Goal: Check status

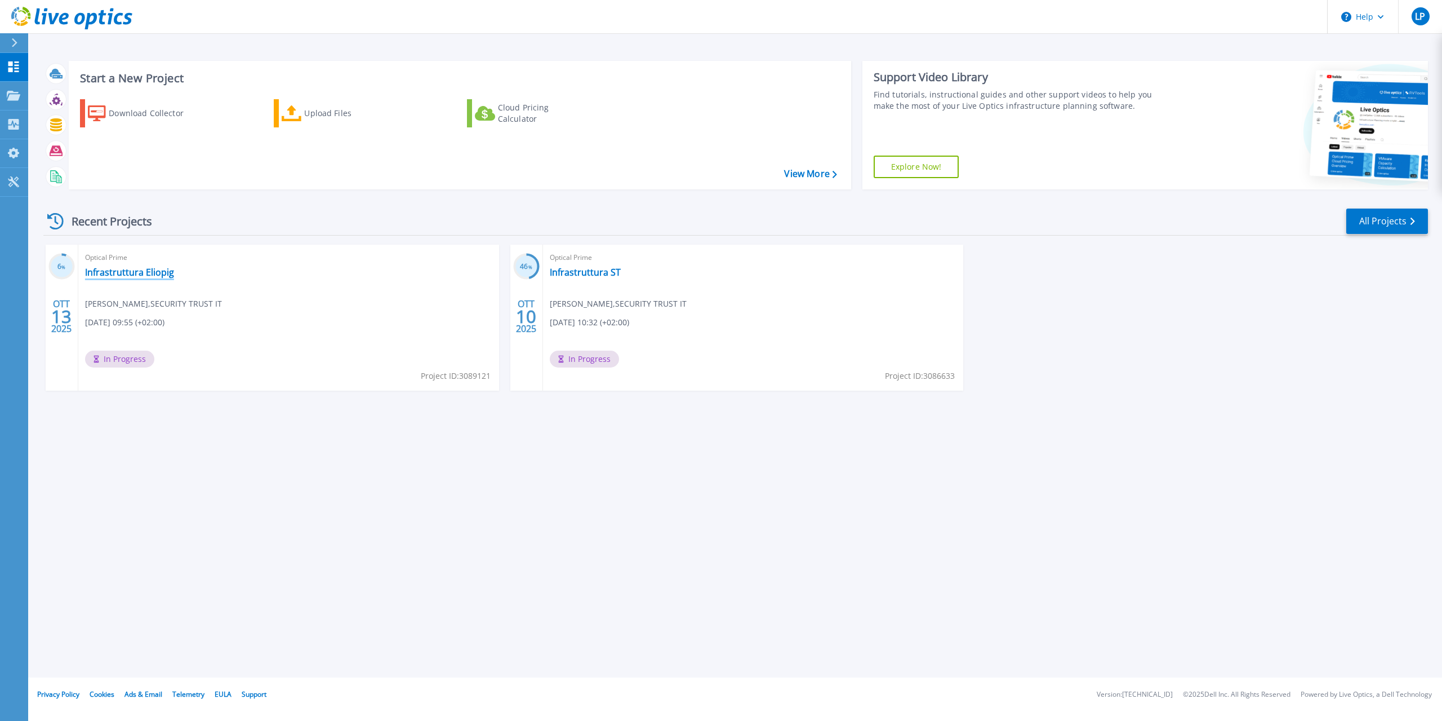
click at [173, 272] on link "Infrastruttura Eliopig" at bounding box center [129, 272] width 89 height 11
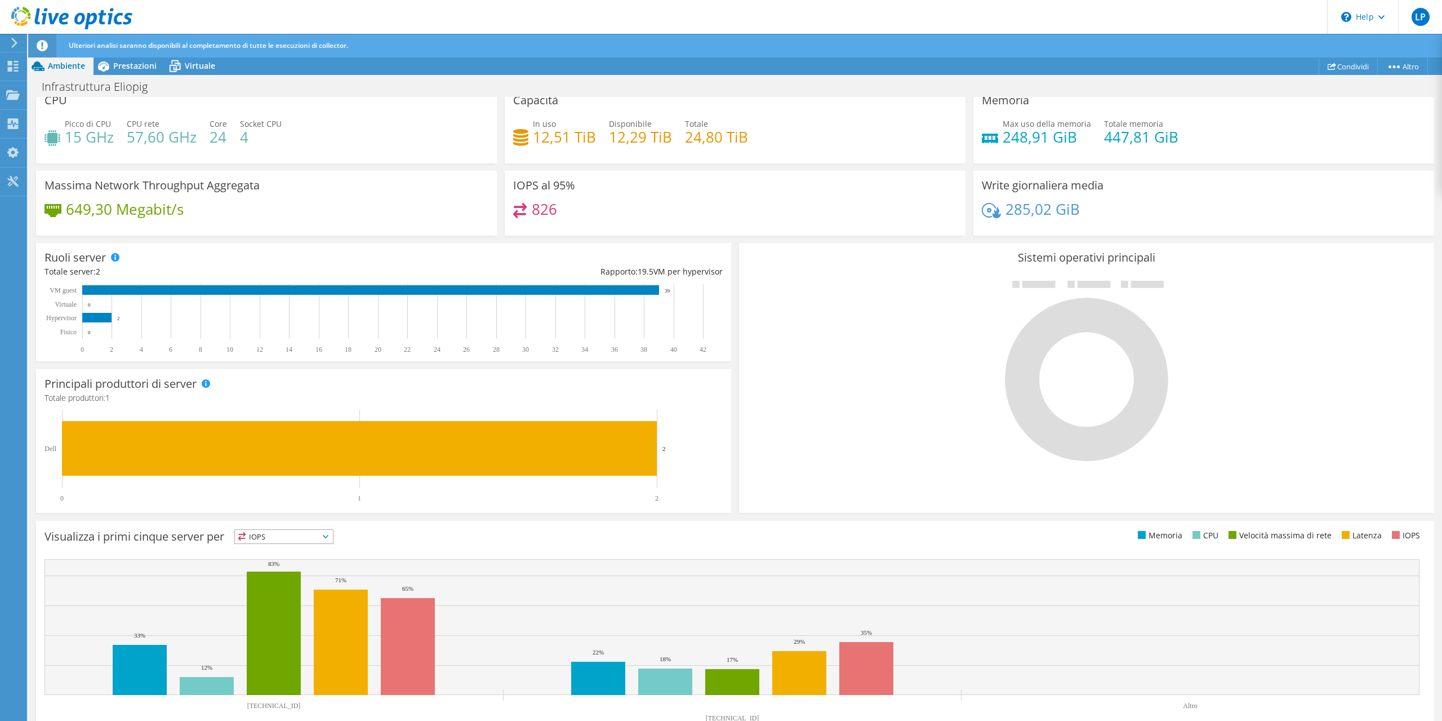
scroll to position [97, 0]
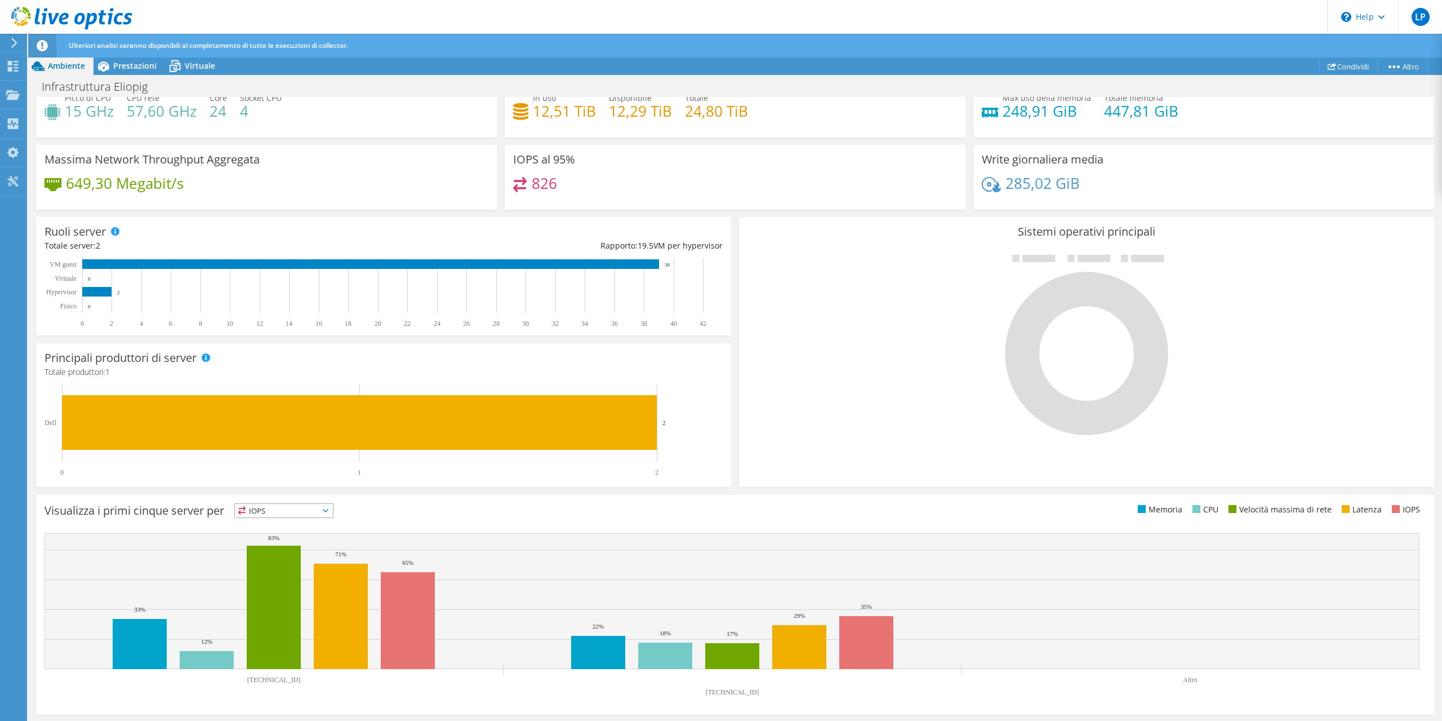
click at [328, 511] on icon at bounding box center [326, 510] width 6 height 3
click at [268, 554] on li "CPU" at bounding box center [284, 557] width 98 height 16
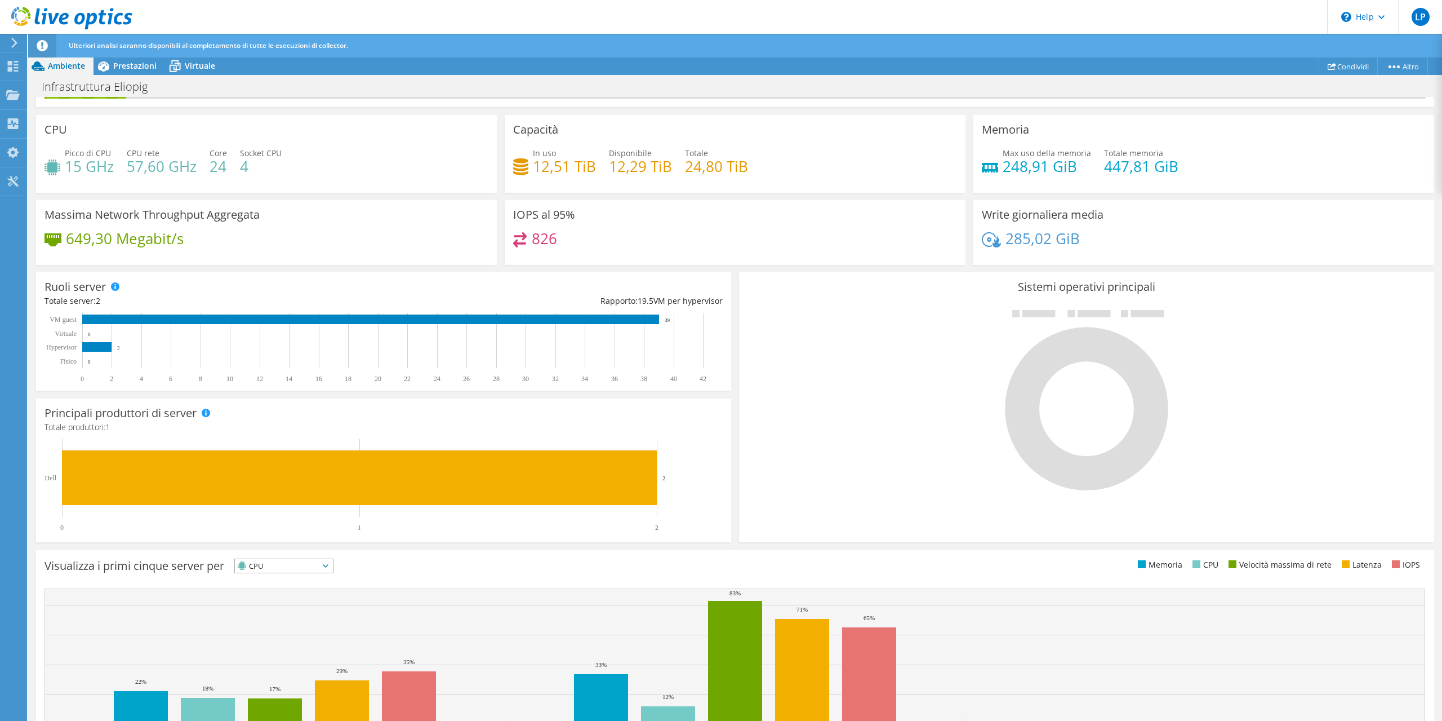
scroll to position [0, 0]
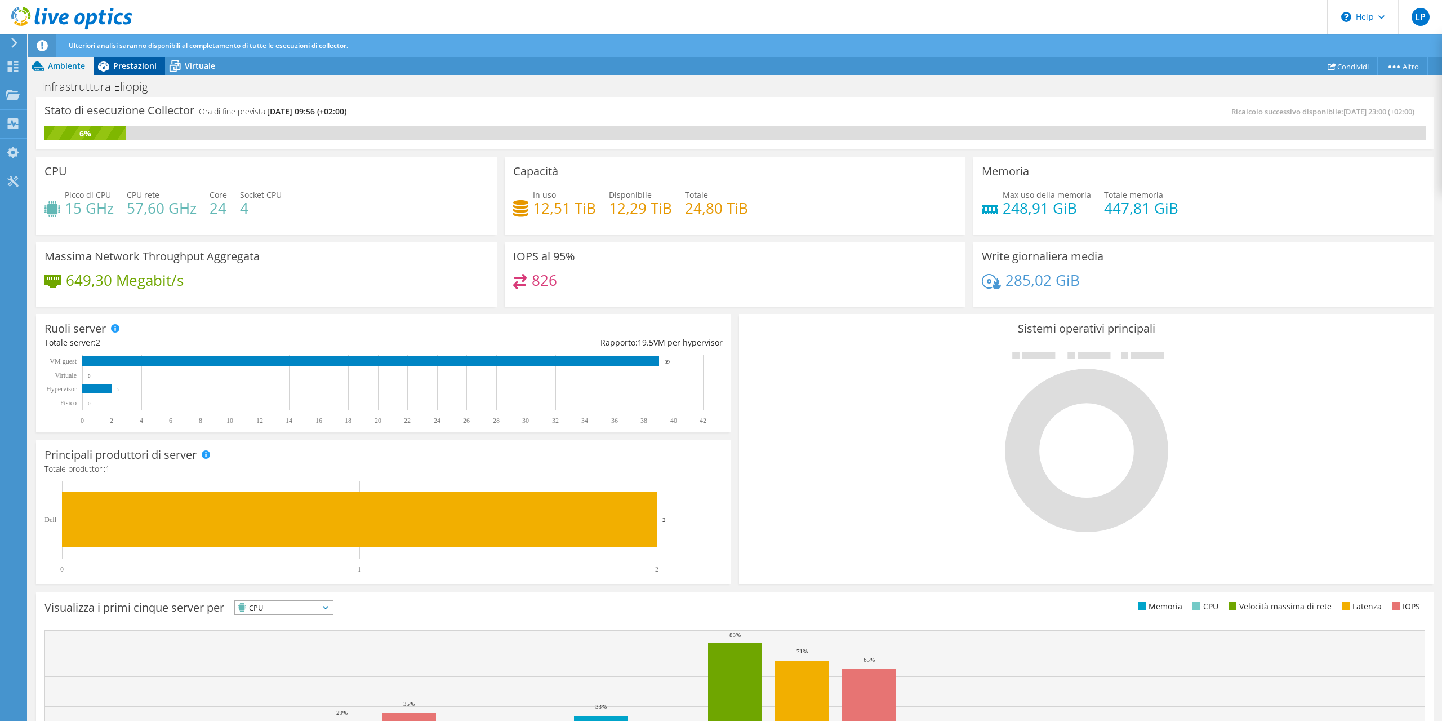
click at [127, 70] on span "Prestazioni" at bounding box center [134, 65] width 43 height 11
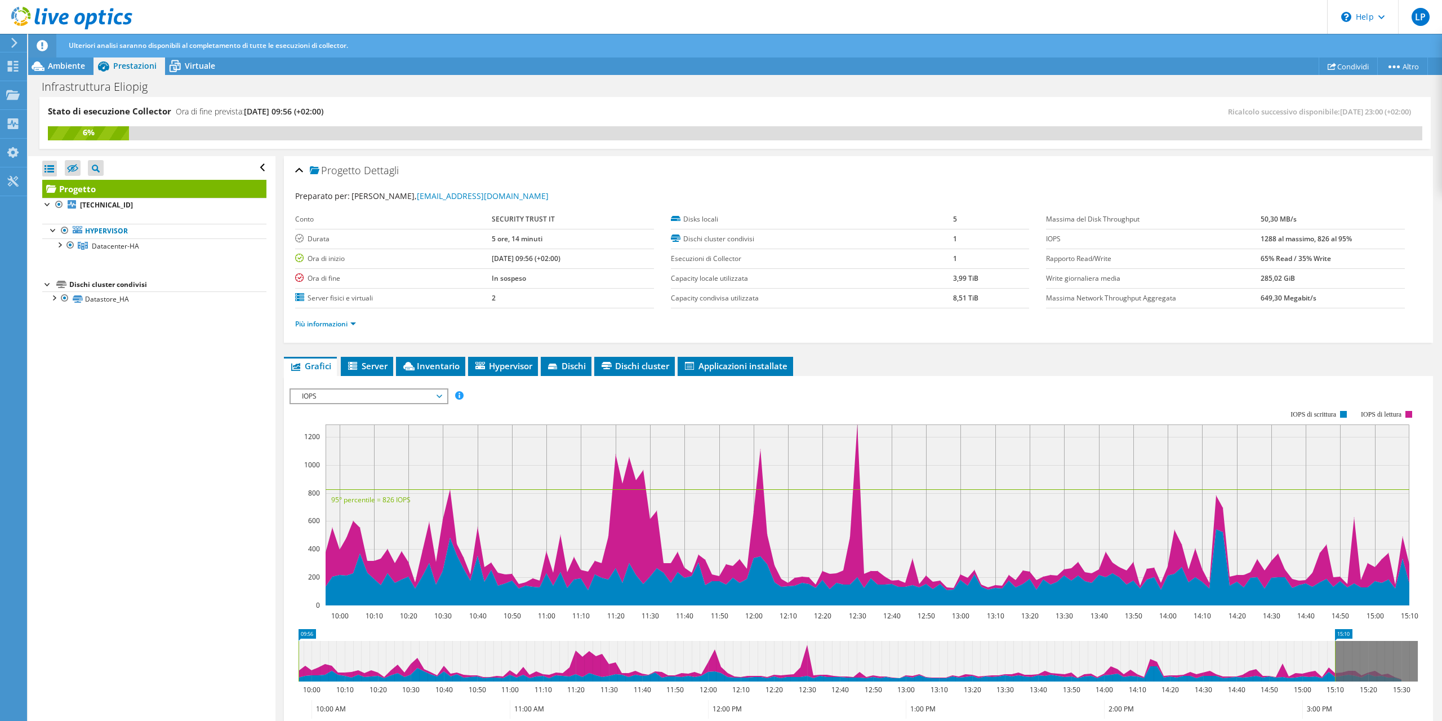
click at [201, 56] on div "Ulteriori analisi saranno disponibili al completamento di tutte le esecuzioni d…" at bounding box center [756, 46] width 1380 height 24
click at [201, 64] on span "Virtuale" at bounding box center [200, 65] width 30 height 11
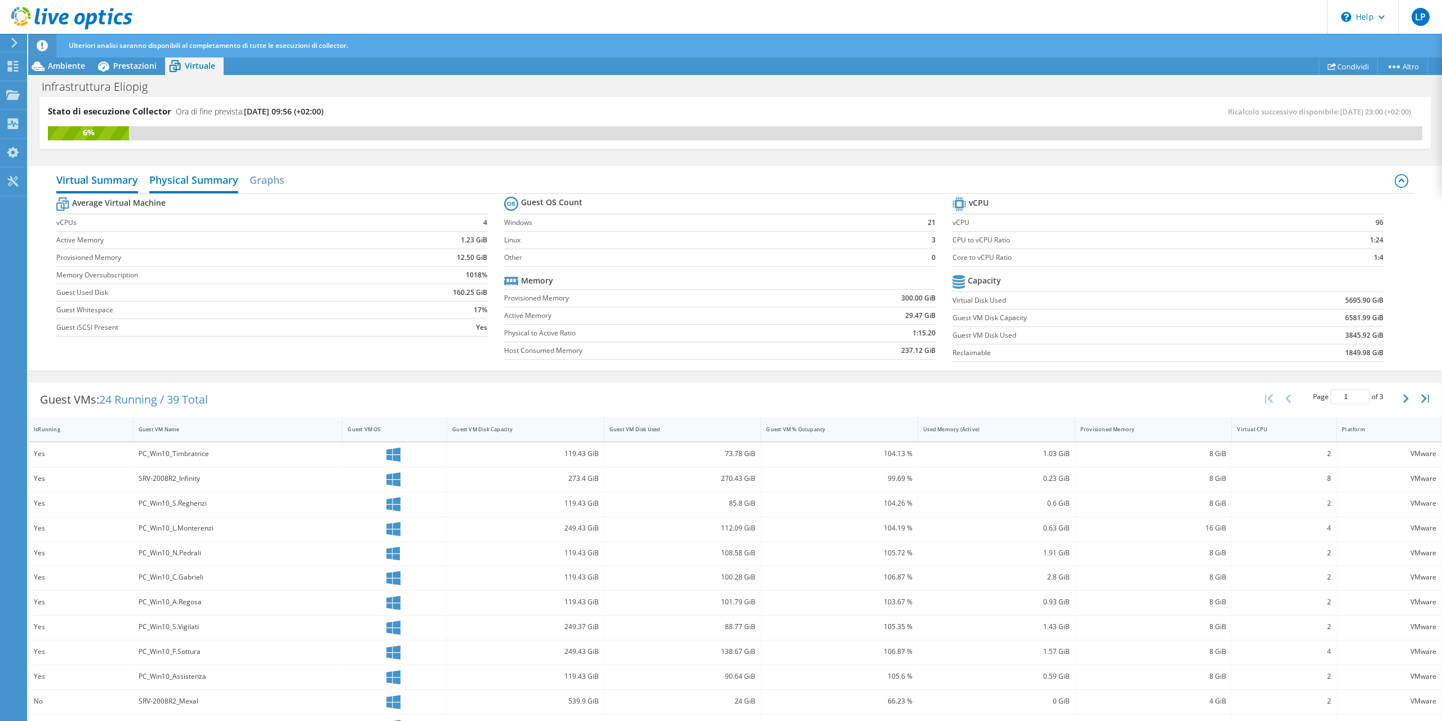
click at [200, 180] on h2 "Physical Summary" at bounding box center [193, 180] width 89 height 25
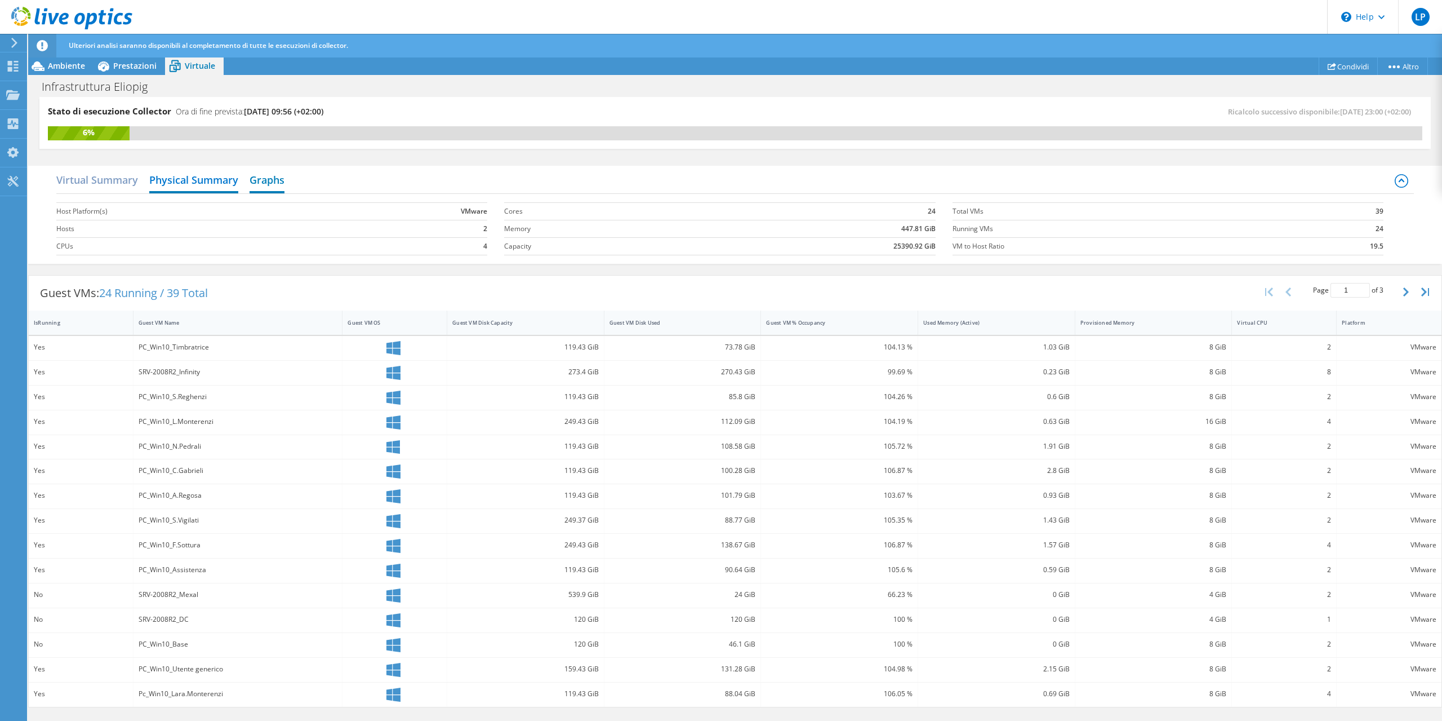
click at [271, 180] on h2 "Graphs" at bounding box center [267, 180] width 35 height 25
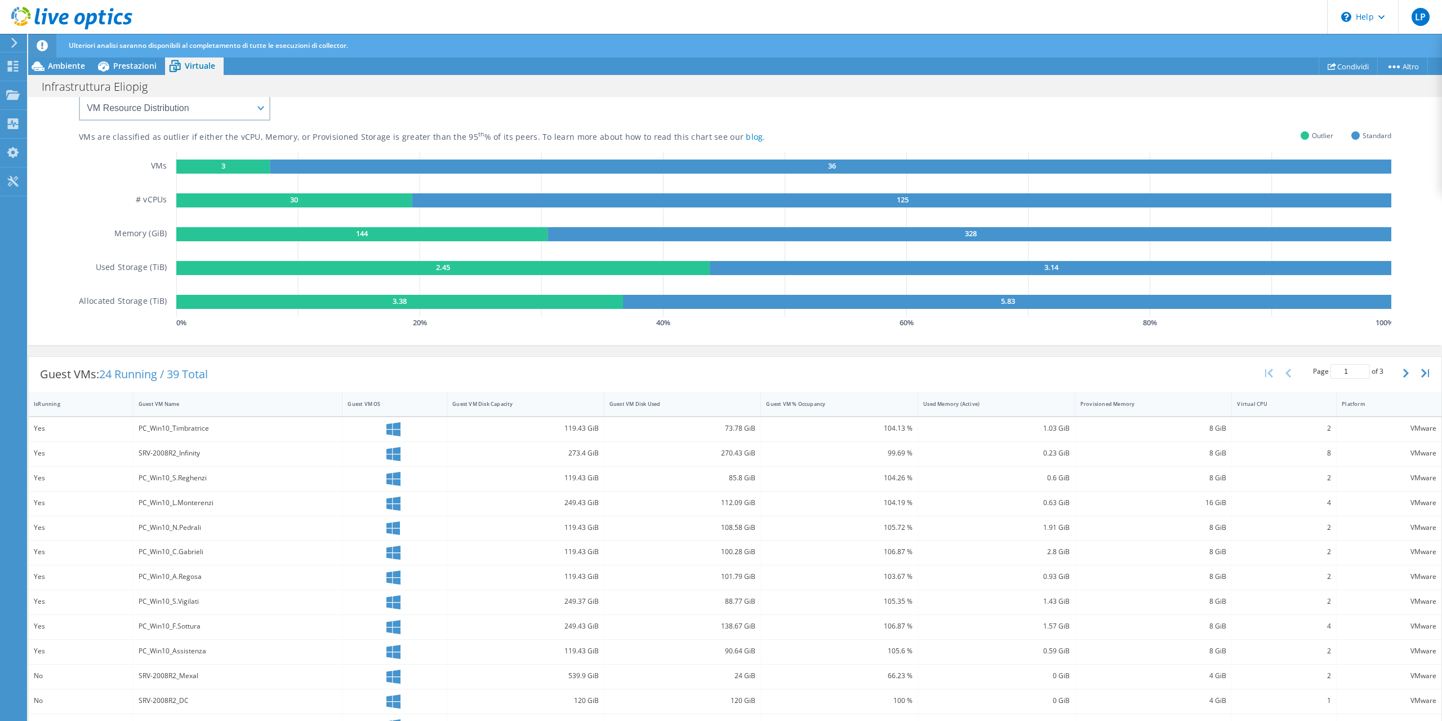
scroll to position [181, 0]
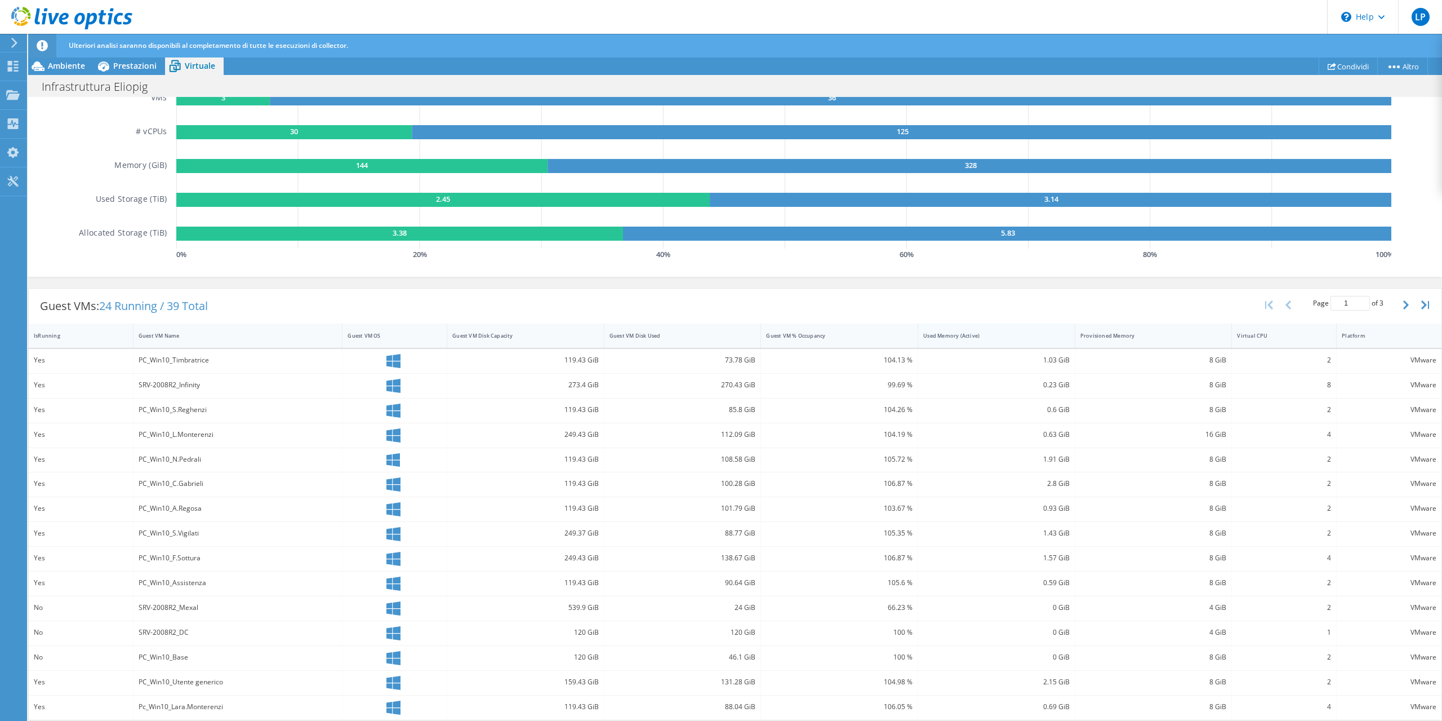
click at [966, 335] on div "Used Memory (Active)" at bounding box center [989, 335] width 133 height 7
